Goal: Obtain resource: Obtain resource

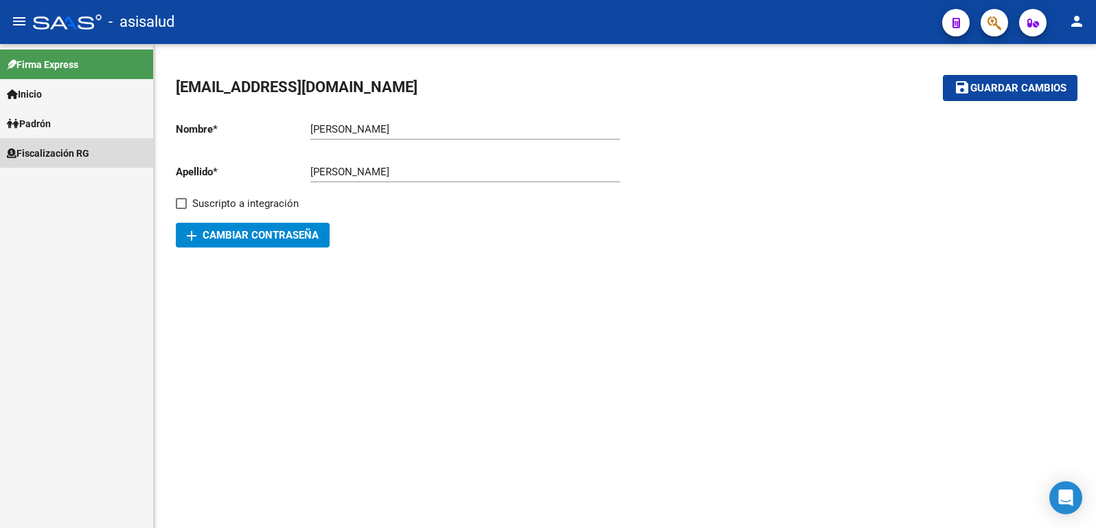
click at [54, 149] on span "Fiscalización RG" at bounding box center [48, 153] width 82 height 15
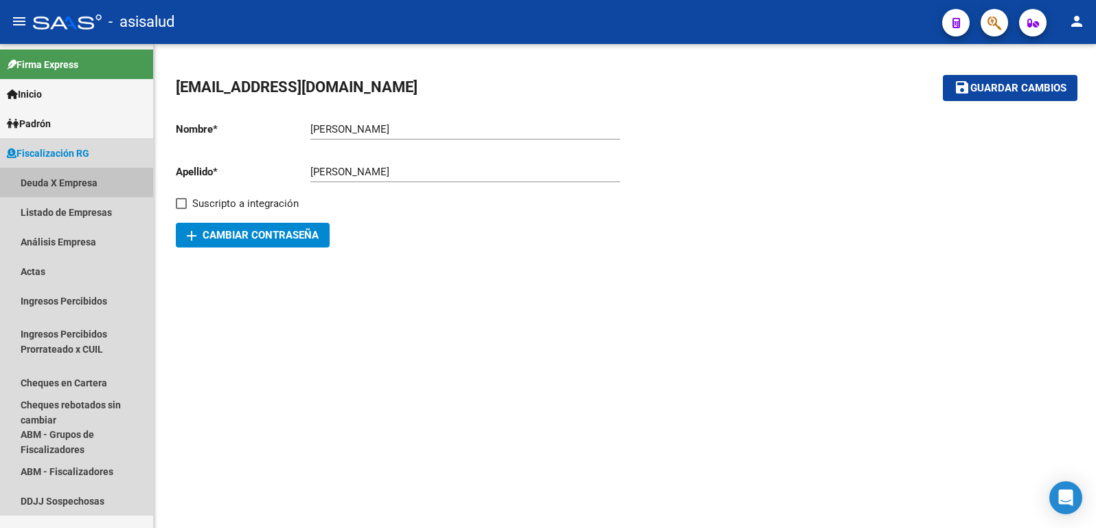
click at [41, 182] on link "Deuda X Empresa" at bounding box center [76, 183] width 153 height 30
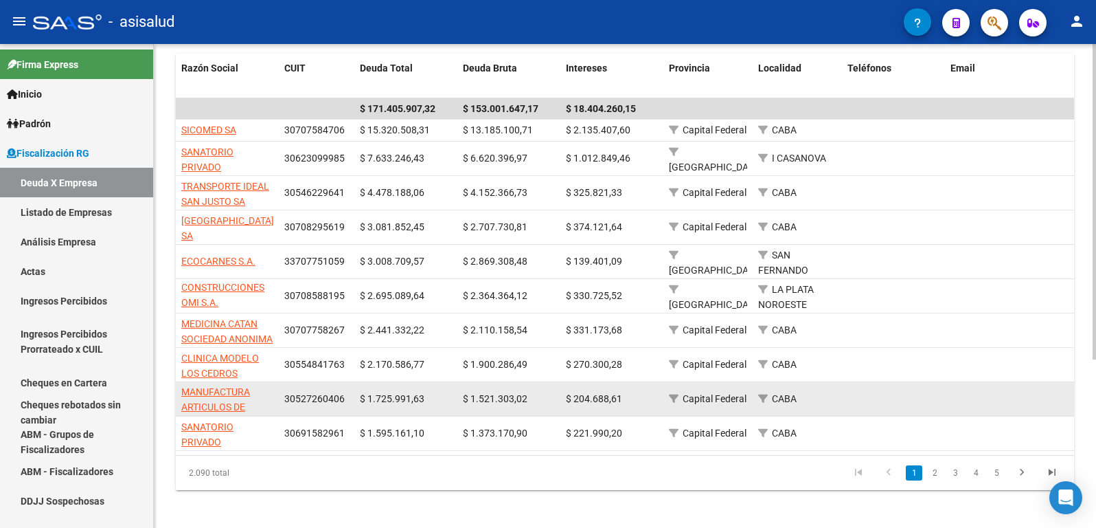
scroll to position [258, 0]
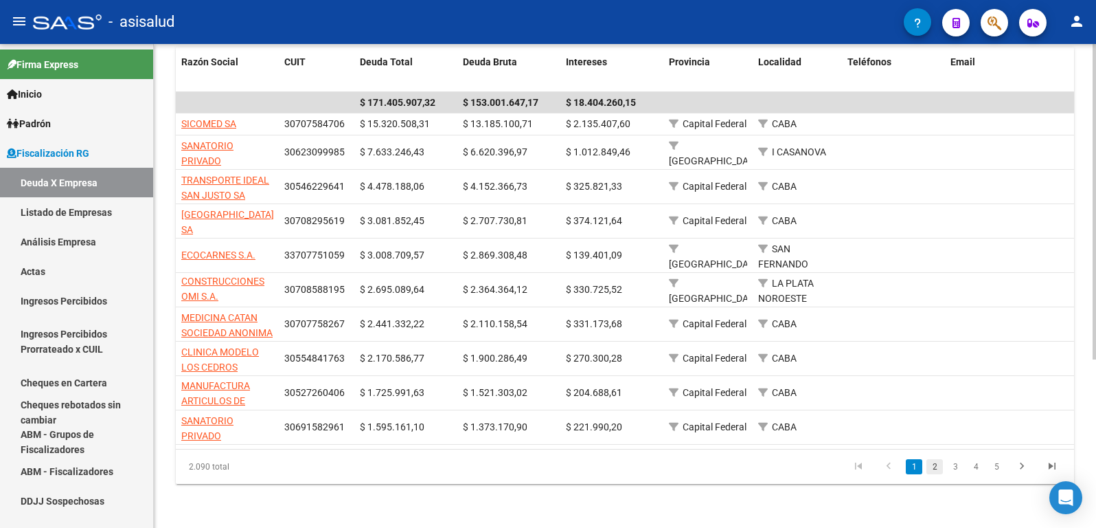
click at [934, 465] on link "2" at bounding box center [935, 466] width 16 height 15
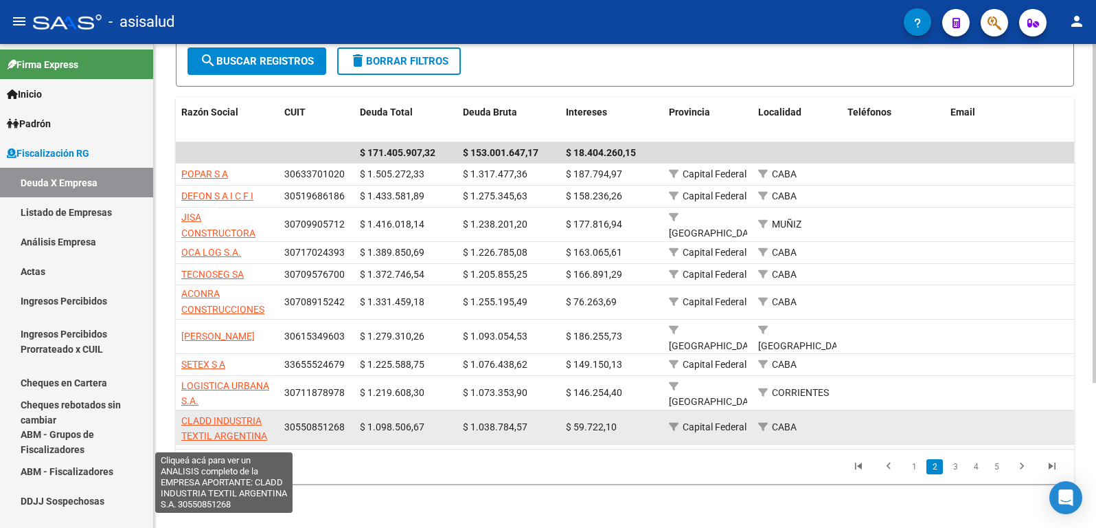
scroll to position [18, 0]
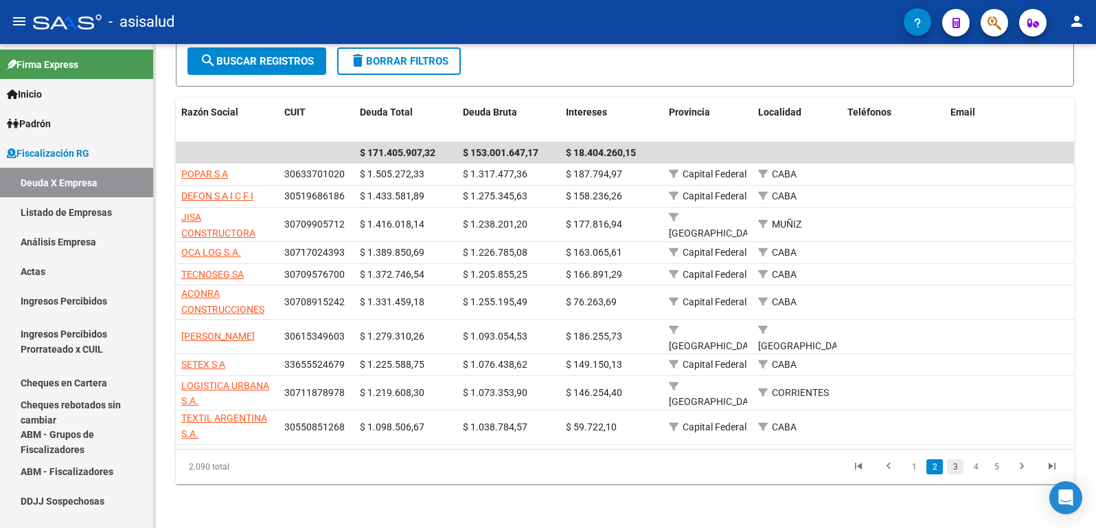
click at [956, 467] on link "3" at bounding box center [955, 466] width 16 height 15
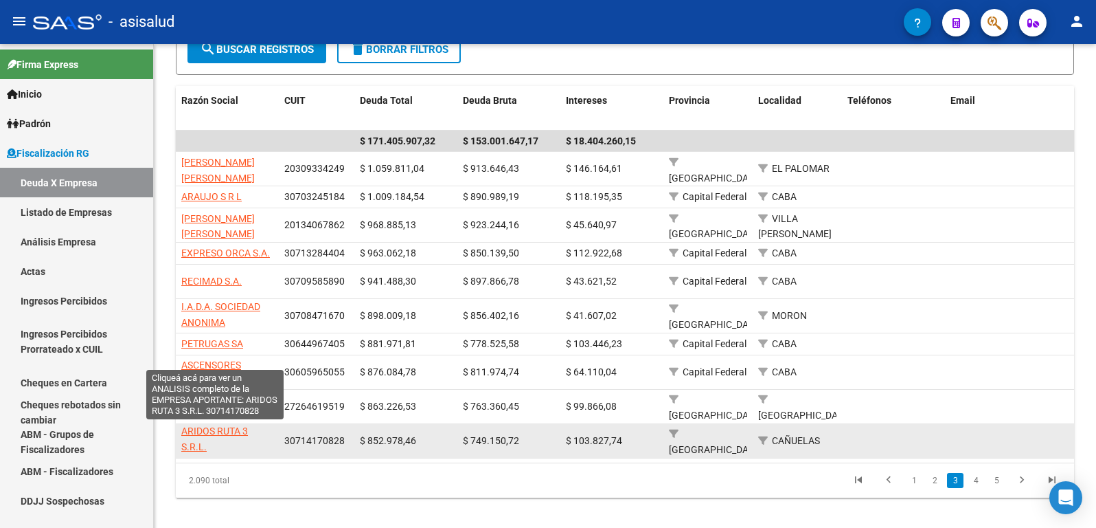
scroll to position [233, 0]
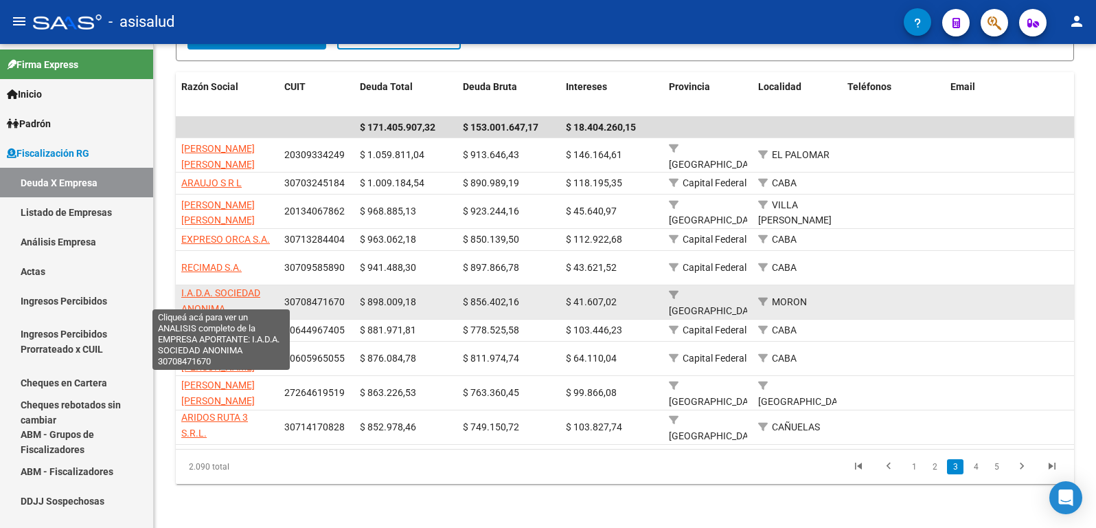
click at [201, 289] on app-link-go-to "I.A.D.A. SOCIEDAD ANONIMA" at bounding box center [227, 301] width 92 height 32
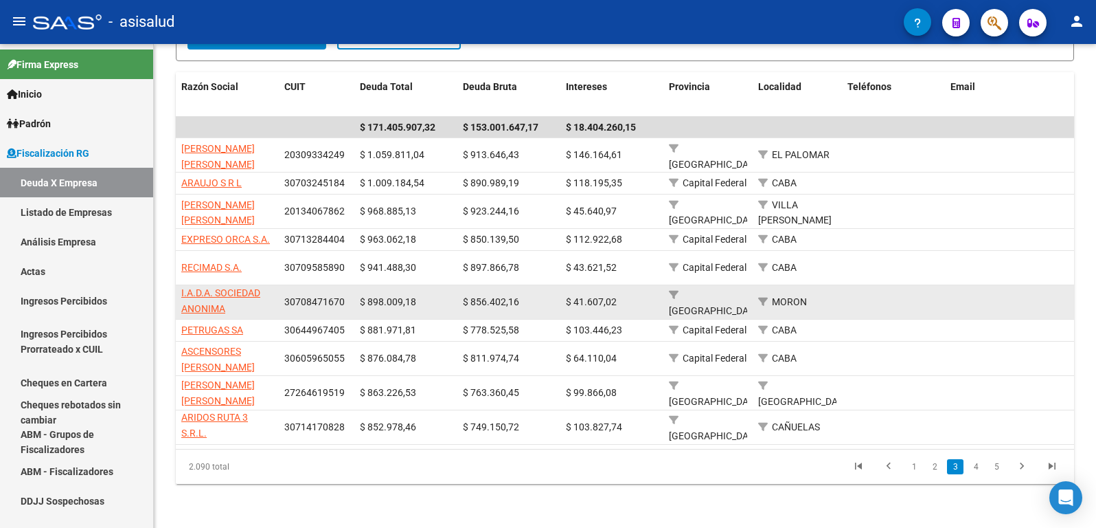
click at [196, 291] on app-link-go-to "I.A.D.A. SOCIEDAD ANONIMA" at bounding box center [227, 301] width 92 height 32
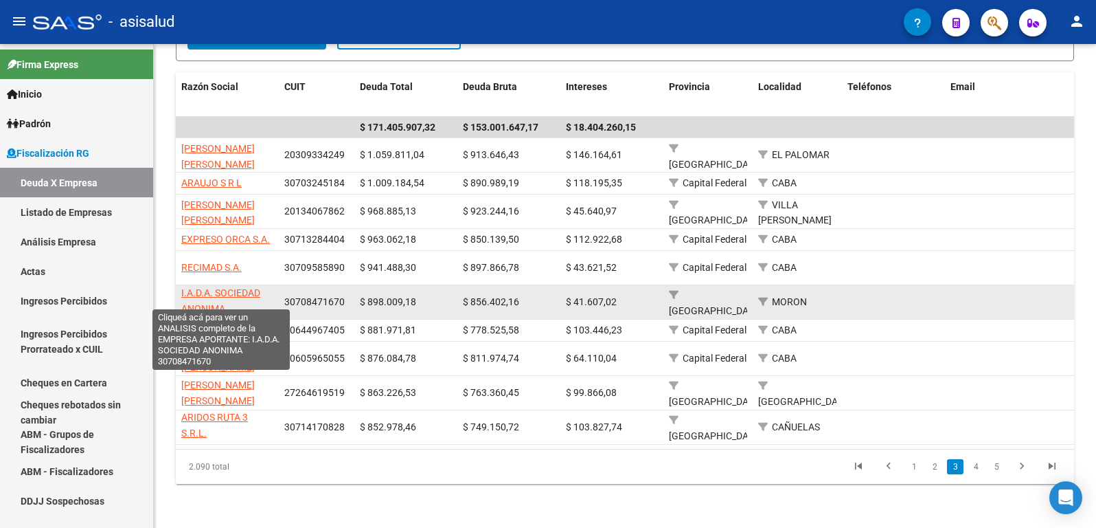
drag, startPoint x: 196, startPoint y: 291, endPoint x: 199, endPoint y: 283, distance: 8.0
click at [199, 287] on span "I.A.D.A. SOCIEDAD ANONIMA" at bounding box center [220, 300] width 79 height 27
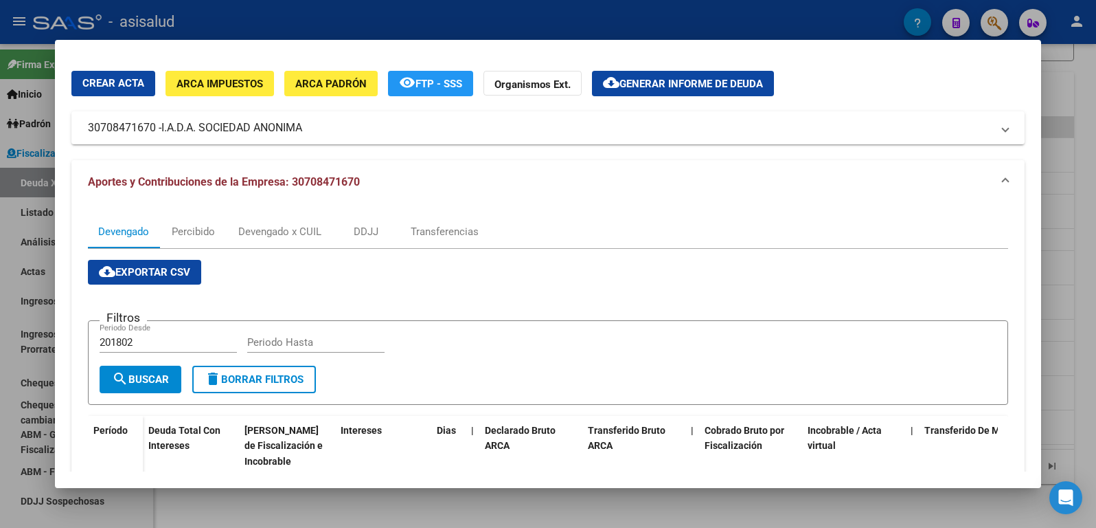
scroll to position [29, 0]
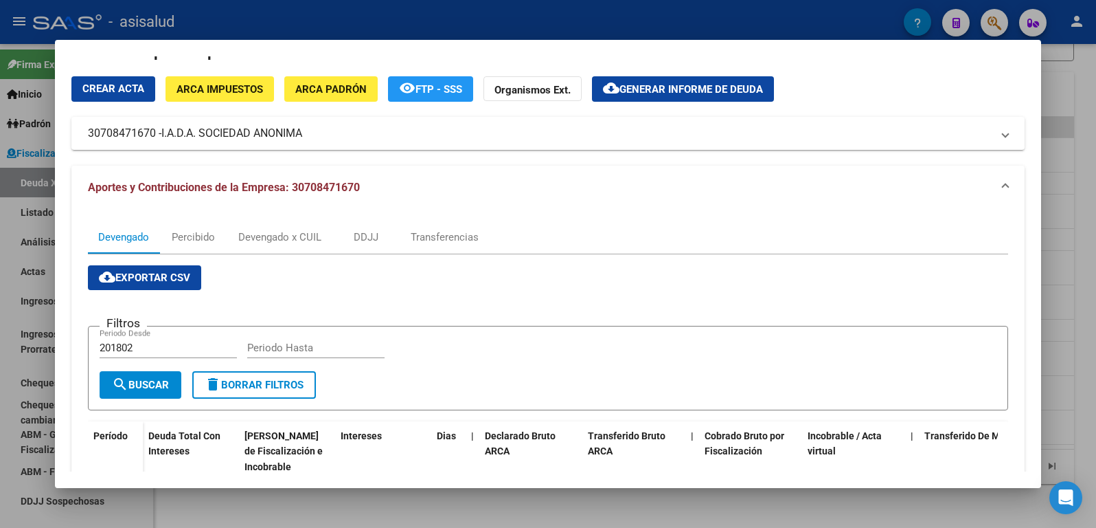
click at [662, 84] on span "Generar informe de deuda" at bounding box center [692, 89] width 144 height 12
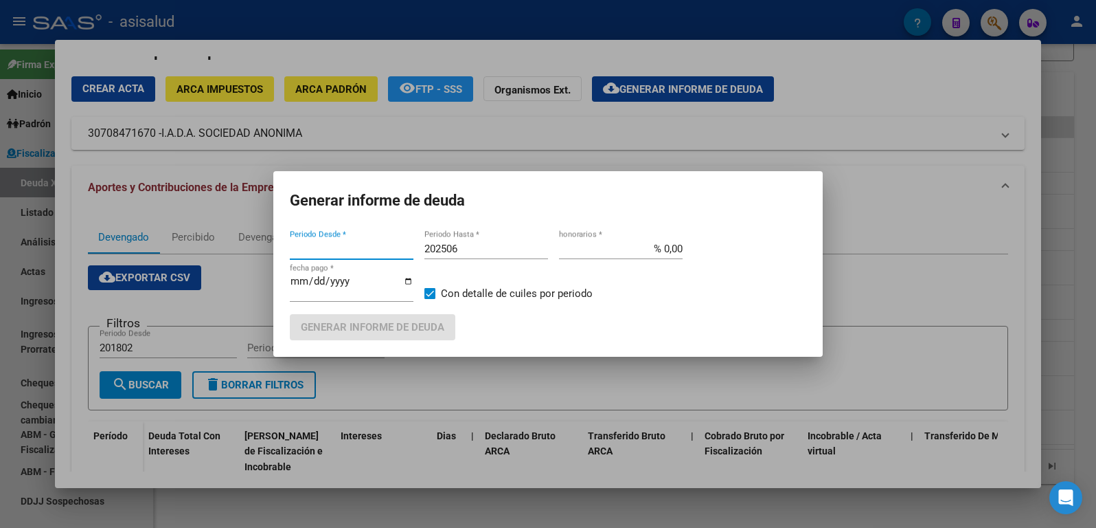
type input "201802"
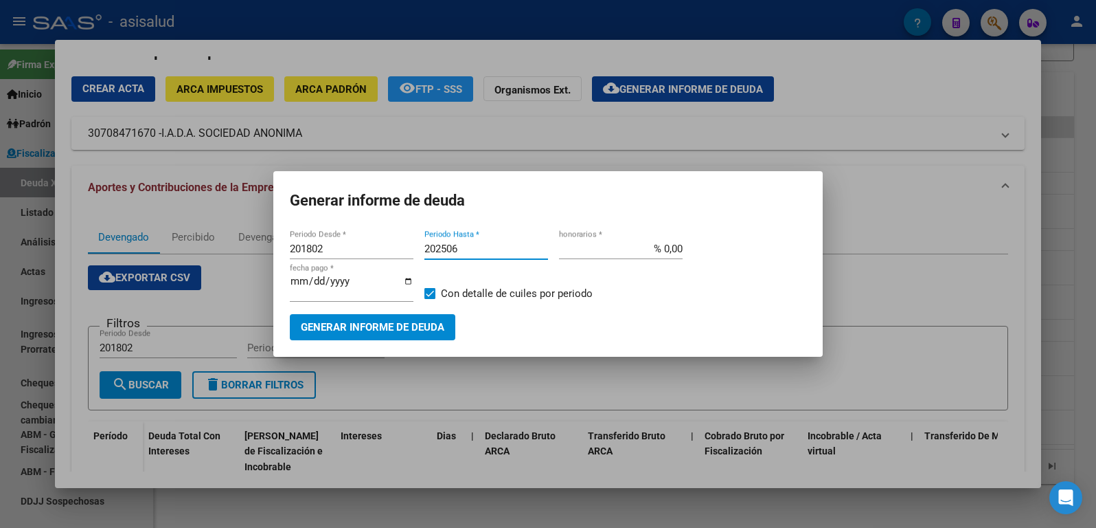
click at [463, 245] on input "202506" at bounding box center [487, 249] width 124 height 12
type input "202508"
drag, startPoint x: 668, startPoint y: 241, endPoint x: 668, endPoint y: 251, distance: 9.6
click at [668, 245] on div "% 0,00 honorarios *" at bounding box center [621, 248] width 124 height 21
click at [668, 251] on input "% 0,00" at bounding box center [621, 249] width 124 height 12
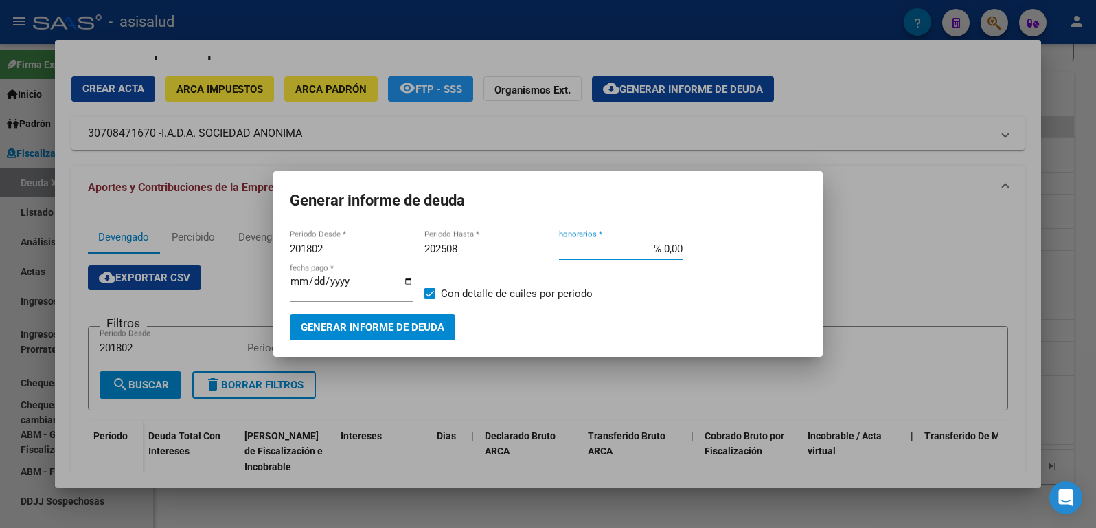
click at [668, 251] on input "% 0,00" at bounding box center [621, 249] width 124 height 12
type input "% 10,00"
drag, startPoint x: 309, startPoint y: 282, endPoint x: 306, endPoint y: 288, distance: 7.1
click at [307, 284] on input "[DATE]" at bounding box center [352, 286] width 124 height 22
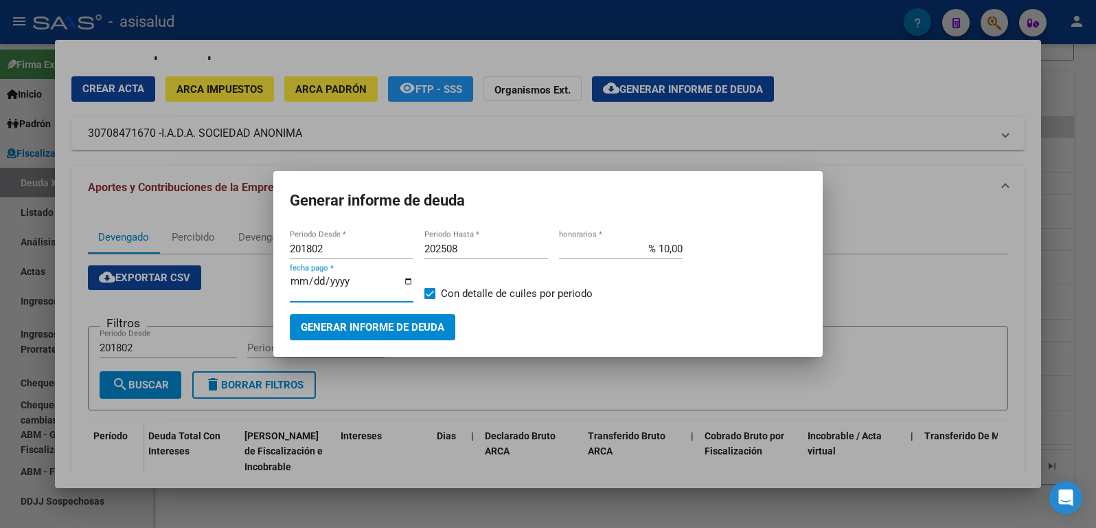
type input "[DATE]"
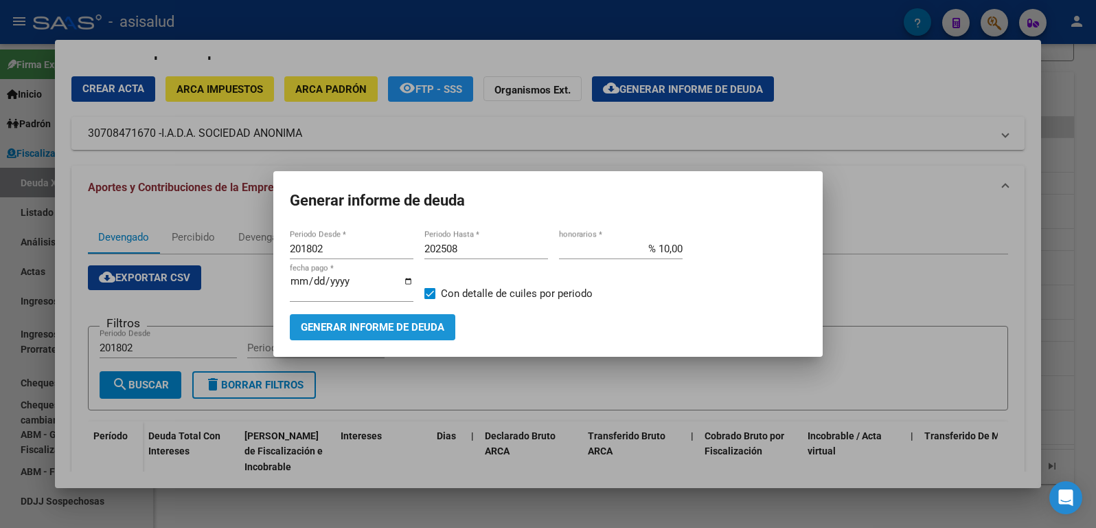
click at [365, 326] on span "Generar informe de deuda" at bounding box center [373, 328] width 144 height 12
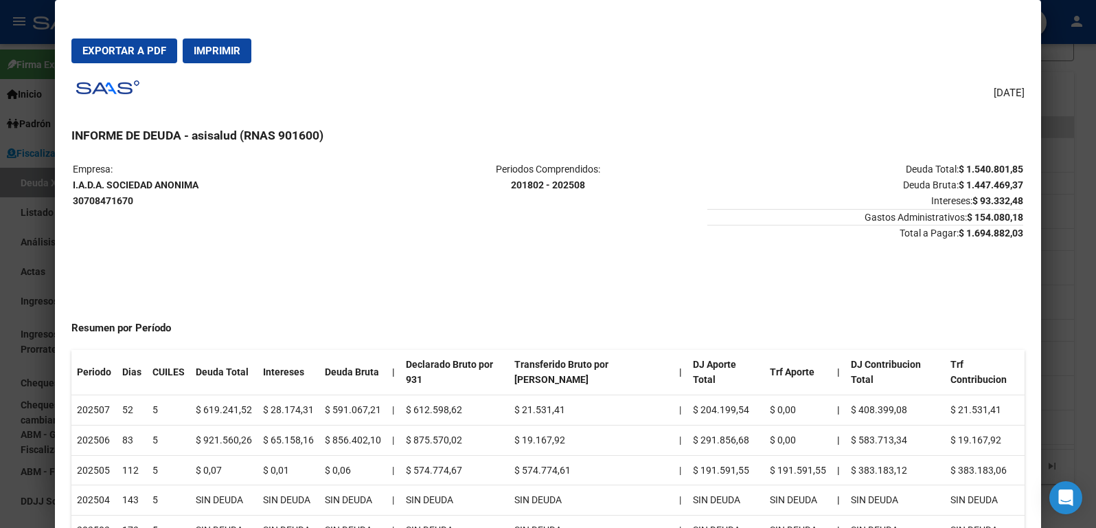
scroll to position [0, 0]
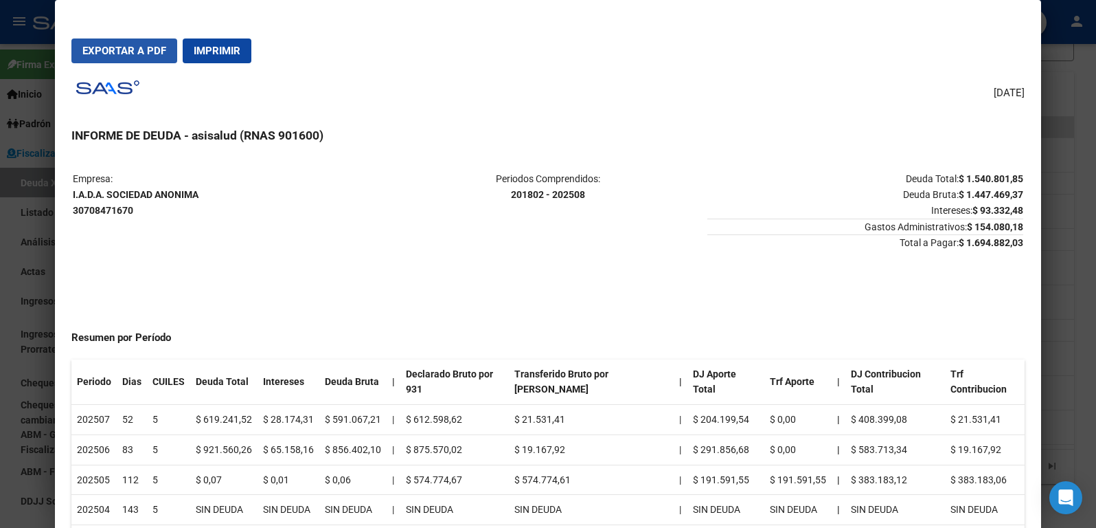
click at [136, 47] on span "Exportar a PDF" at bounding box center [124, 51] width 84 height 12
click at [36, 245] on div at bounding box center [548, 264] width 1096 height 528
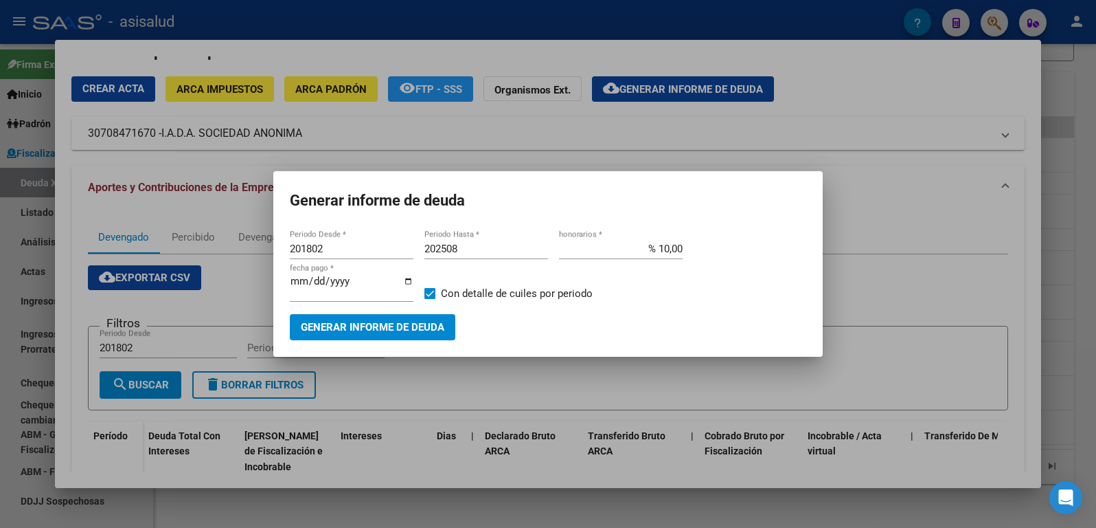
click at [245, 224] on div at bounding box center [548, 264] width 1096 height 528
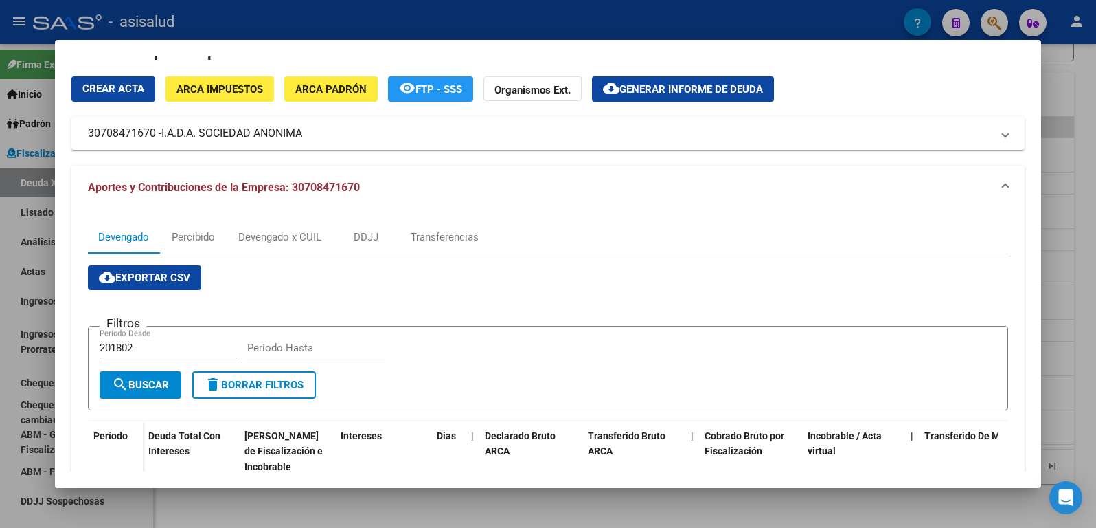
scroll to position [303, 0]
